Goal: Task Accomplishment & Management: Manage account settings

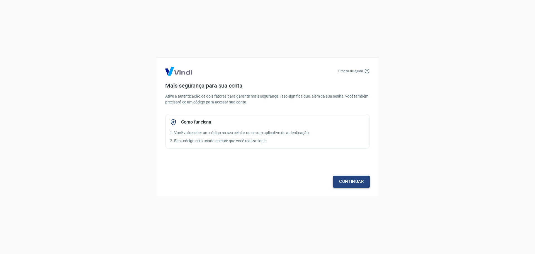
click at [341, 179] on link "Continuar" at bounding box center [351, 182] width 37 height 12
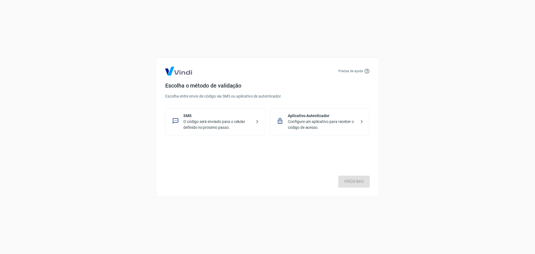
click at [220, 125] on p "O código será enviado para o celular definido no próximo passo." at bounding box center [217, 125] width 68 height 12
click at [352, 180] on link "Próximo" at bounding box center [353, 182] width 31 height 12
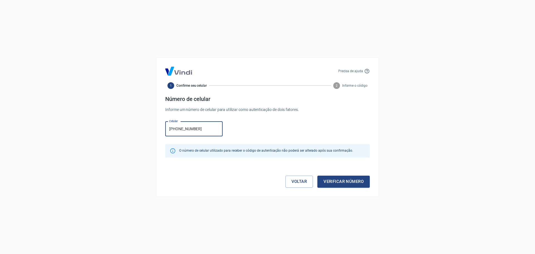
type input "[PHONE_NUMBER]"
drag, startPoint x: 201, startPoint y: 130, endPoint x: 160, endPoint y: 129, distance: 41.2
click at [160, 129] on div "Precisa de ajuda 1 Confirme seu celular 2 Informe o código Número de celular In…" at bounding box center [267, 126] width 223 height 139
type input "[PHONE_NUMBER]"
drag, startPoint x: 198, startPoint y: 129, endPoint x: 165, endPoint y: 131, distance: 33.0
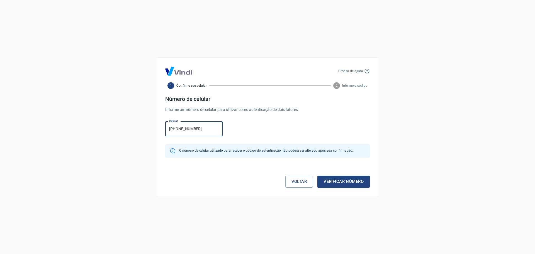
click at [165, 131] on input "[PHONE_NUMBER]" at bounding box center [193, 128] width 57 height 15
type input "[PHONE_NUMBER]"
click at [343, 181] on button "Verificar número" at bounding box center [343, 182] width 52 height 12
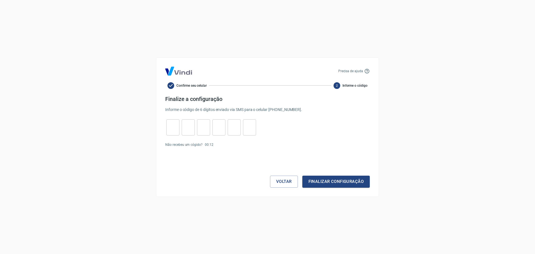
click at [176, 130] on input "tel" at bounding box center [172, 127] width 13 height 12
type input "2"
type input "3"
type input "8"
type input "3"
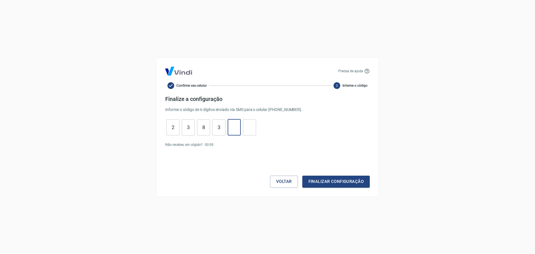
type input "6"
type input "7"
click at [332, 181] on button "Finalizar configuração" at bounding box center [335, 182] width 67 height 12
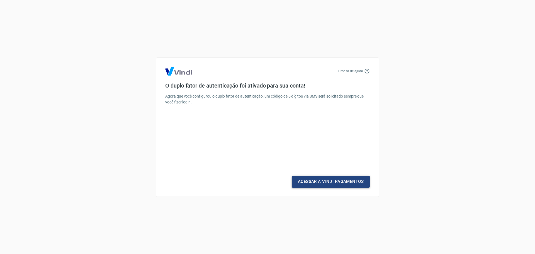
click at [332, 181] on link "Acessar a Vindi Pagamentos" at bounding box center [331, 182] width 78 height 12
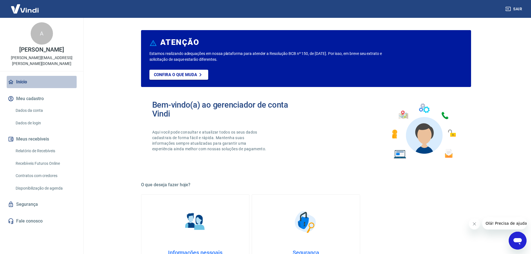
click at [25, 76] on link "Início" at bounding box center [42, 82] width 70 height 12
click at [47, 145] on link "Relatório de Recebíveis" at bounding box center [44, 150] width 63 height 11
